Goal: Task Accomplishment & Management: Use online tool/utility

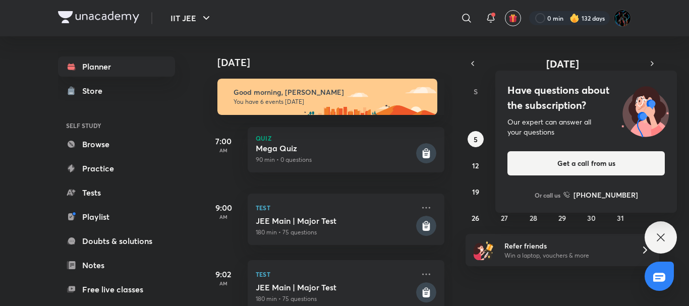
click at [372, 100] on p "You have 6 events [DATE]" at bounding box center [330, 102] width 195 height 8
click at [337, 215] on div "Test JEE Main | Major Test 180 min • 75 questions" at bounding box center [346, 219] width 197 height 51
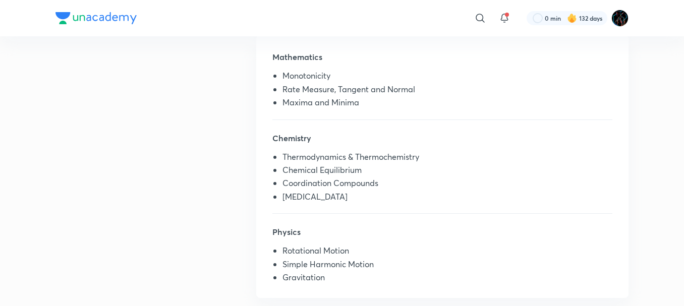
scroll to position [256, 0]
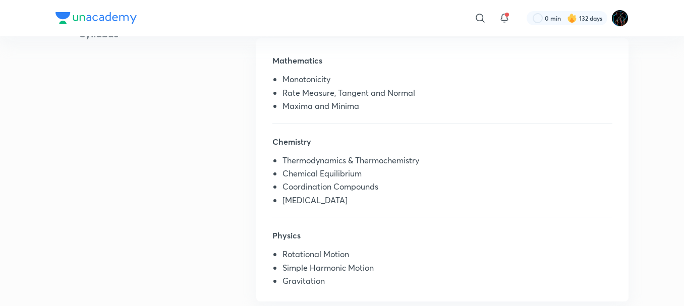
click at [464, 136] on h5 "Chemistry" at bounding box center [442, 146] width 340 height 20
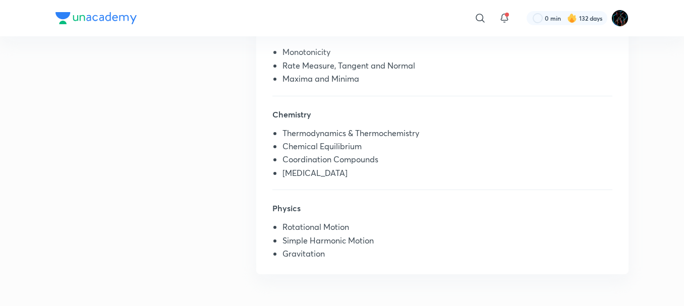
scroll to position [280, 0]
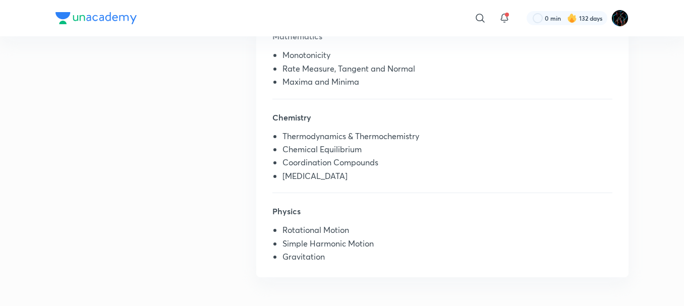
click at [313, 95] on div "Mathematics Monotonicity Rate Measure, Tangent and Normal Maxima and Minima" at bounding box center [442, 64] width 340 height 69
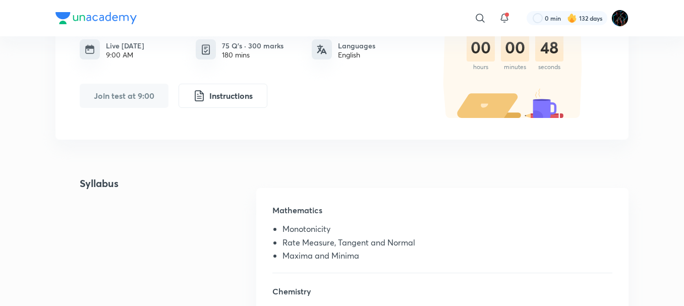
scroll to position [0, 0]
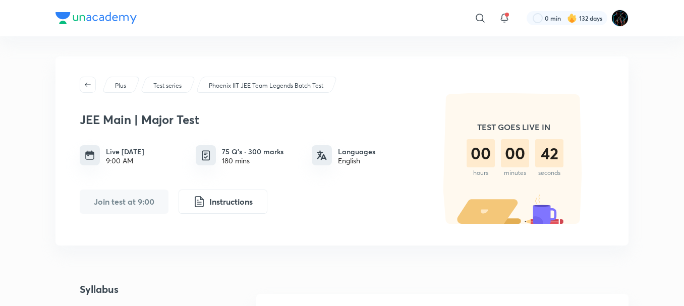
click at [353, 35] on div "​ 0 min 132 days" at bounding box center [341, 18] width 573 height 36
click at [575, 22] on img at bounding box center [572, 18] width 10 height 10
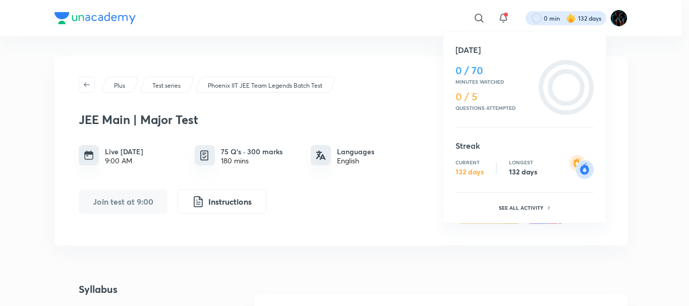
click at [415, 11] on div at bounding box center [344, 153] width 689 height 306
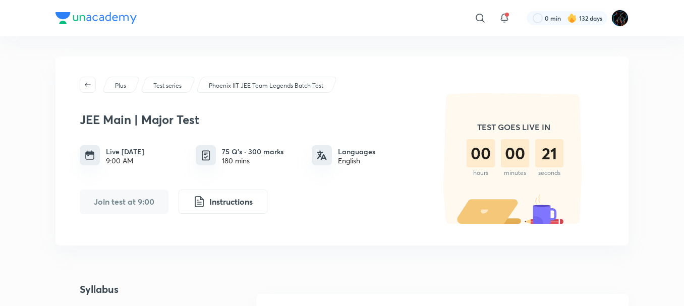
click at [392, 17] on div "​" at bounding box center [398, 18] width 186 height 24
click at [376, 31] on div "​ 0 min 132 days" at bounding box center [341, 18] width 573 height 36
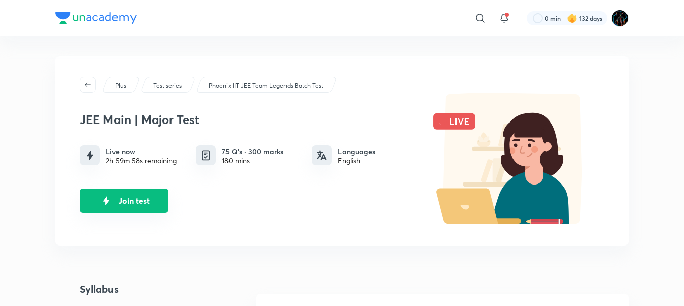
click at [126, 199] on button "Join test" at bounding box center [124, 201] width 89 height 24
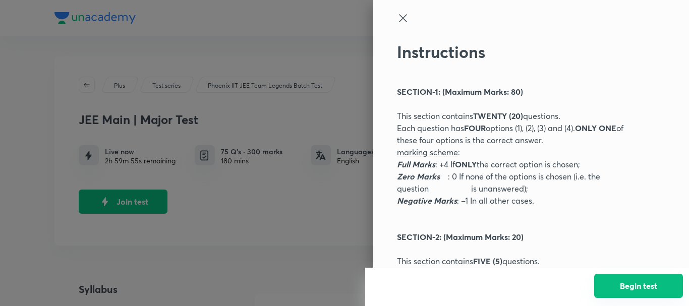
click at [648, 282] on button "Begin test" at bounding box center [638, 286] width 89 height 24
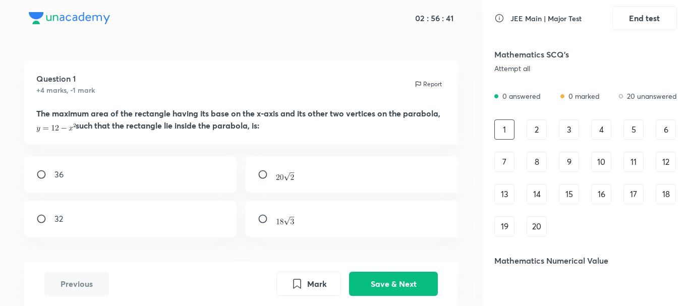
click at [52, 222] on input "radio" at bounding box center [45, 219] width 18 height 10
radio input "true"
click at [390, 272] on button "Save & Next" at bounding box center [393, 283] width 89 height 24
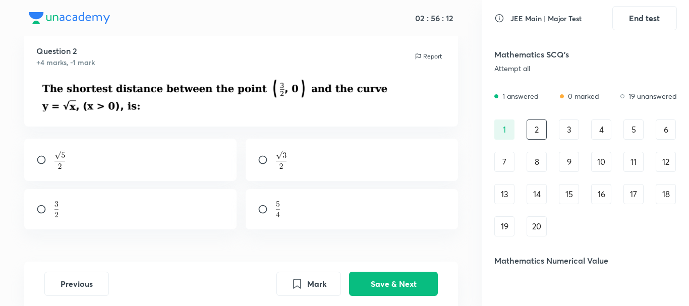
scroll to position [34, 0]
